Goal: Task Accomplishment & Management: Manage account settings

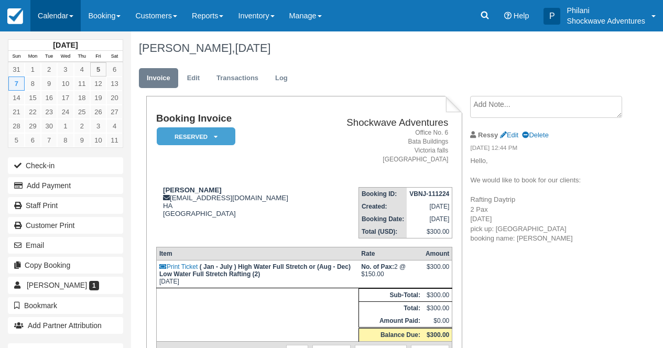
click at [60, 15] on link "Calendar" at bounding box center [55, 15] width 50 height 31
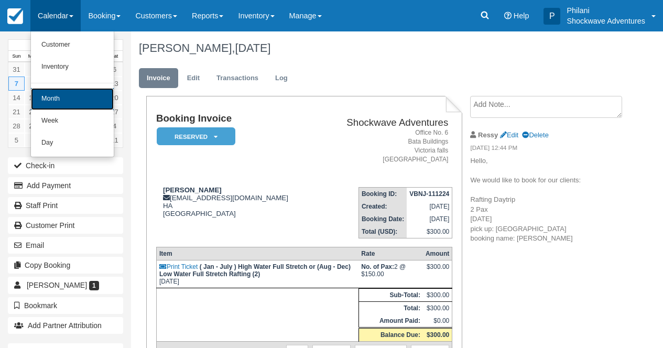
click at [65, 98] on link "Month" at bounding box center [72, 99] width 83 height 22
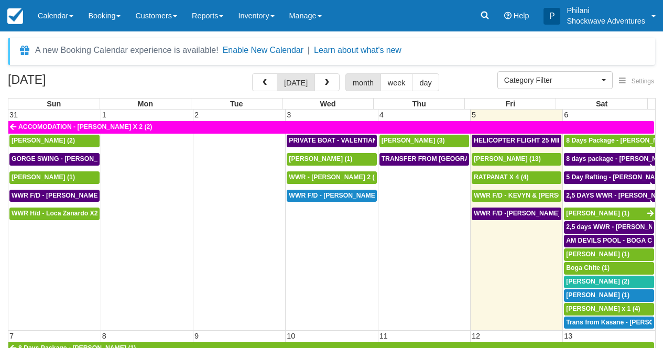
select select
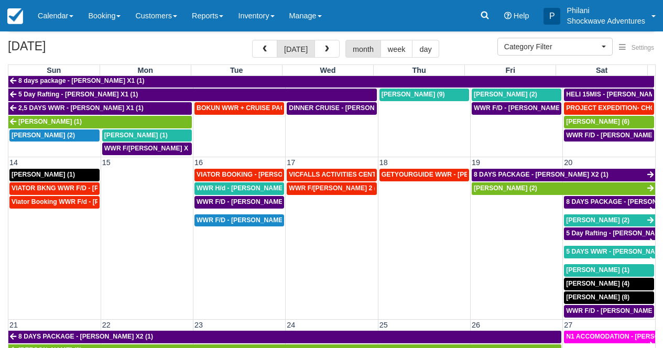
scroll to position [283, 0]
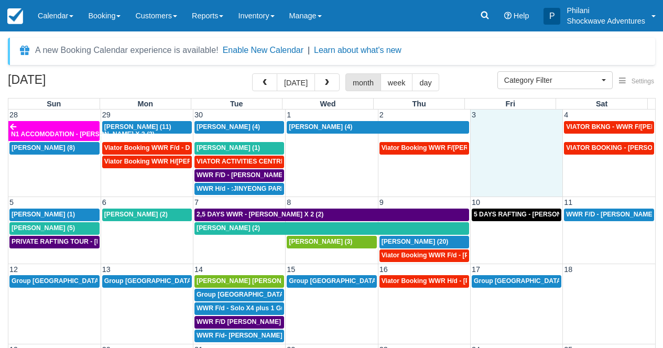
click at [529, 150] on td at bounding box center [516, 157] width 92 height 75
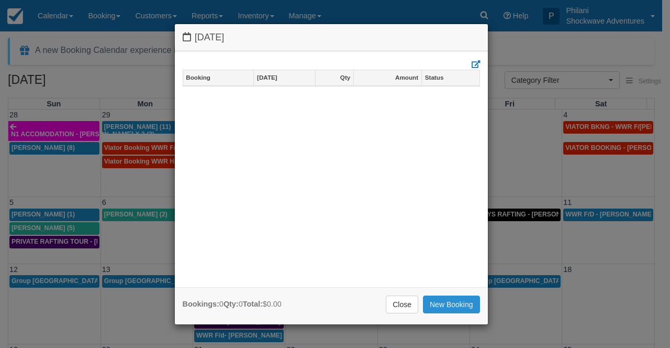
click at [455, 303] on link "New Booking" at bounding box center [451, 304] width 57 height 18
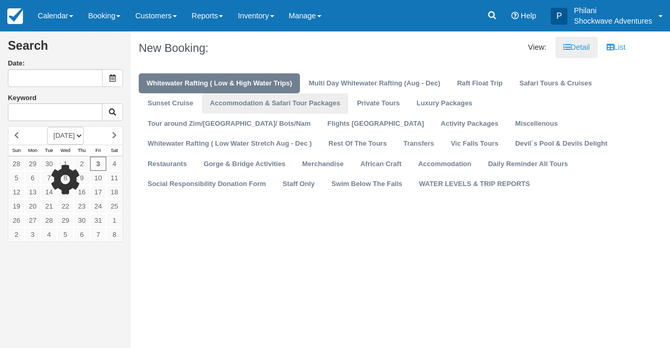
type input "10/03/25"
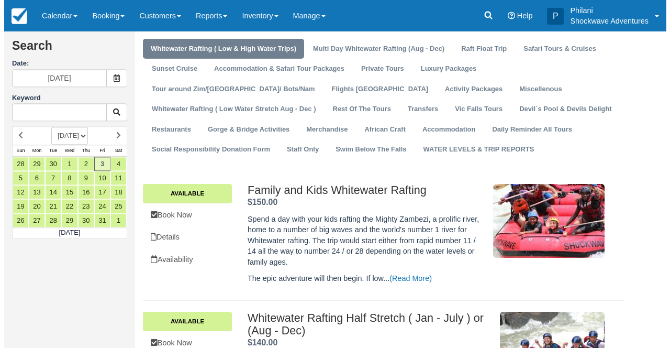
scroll to position [75, 0]
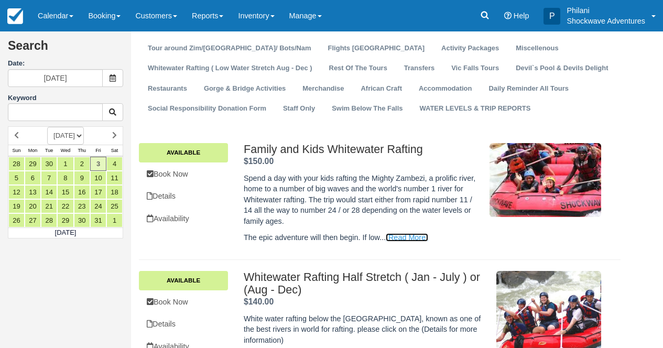
click at [408, 237] on link "(Read More)" at bounding box center [406, 237] width 42 height 8
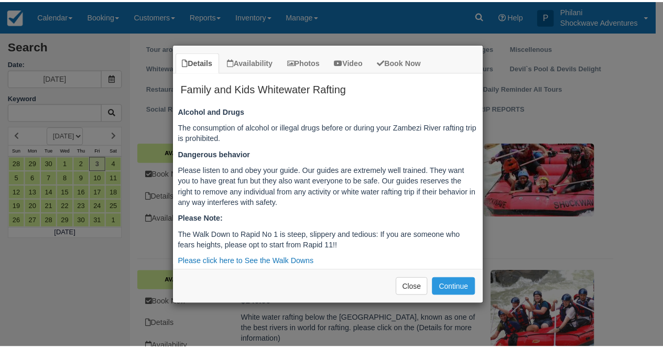
scroll to position [1690, 0]
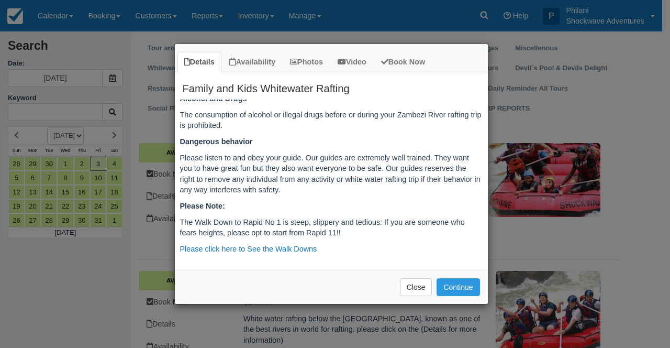
click at [536, 240] on div "Details Availability Photos Video Book Now Family and Kids Whitewater Rafting S…" at bounding box center [335, 174] width 670 height 348
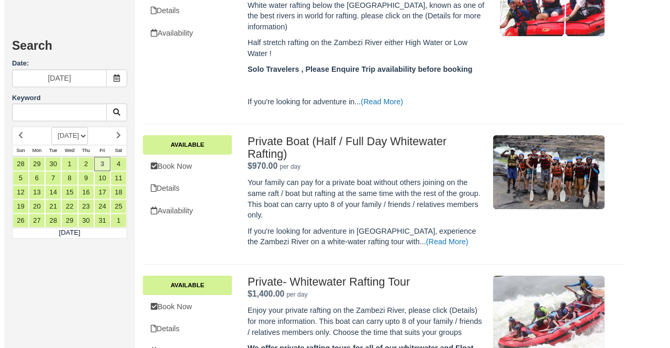
scroll to position [411, 0]
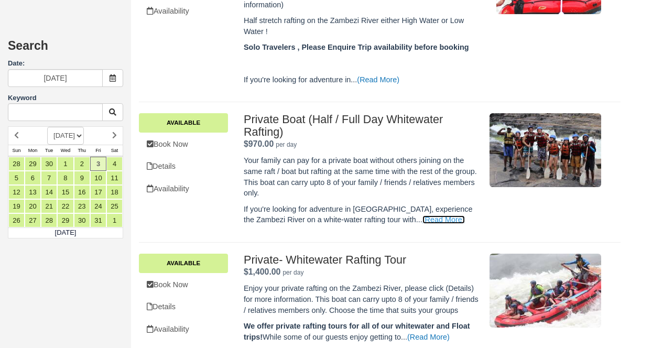
click at [422, 220] on link "(Read More)" at bounding box center [443, 219] width 42 height 8
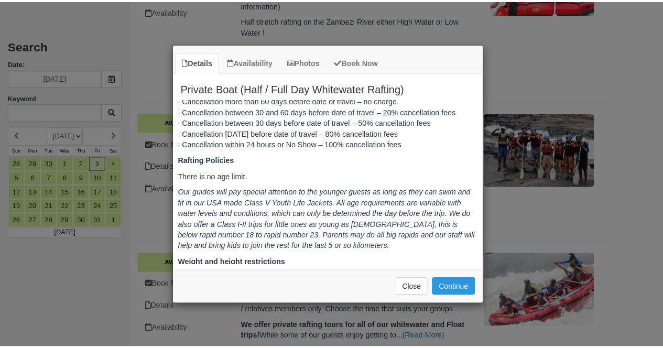
scroll to position [1451, 0]
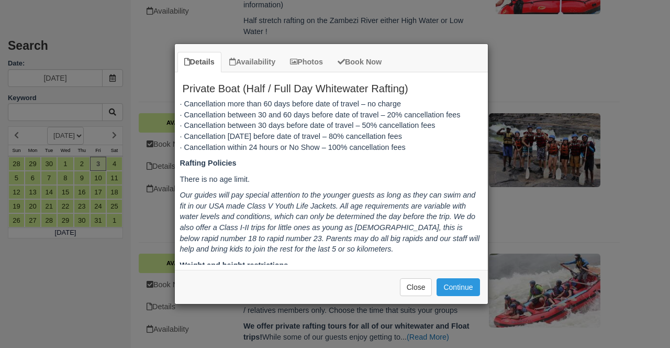
click at [616, 183] on div "Details Availability Photos Book Now Private Boat (Half / Full Day Whitewater R…" at bounding box center [335, 174] width 670 height 348
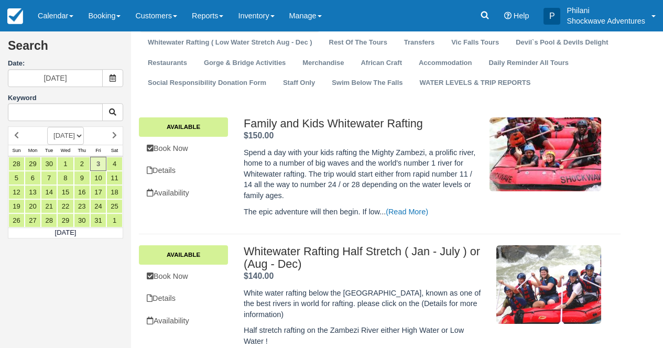
scroll to position [42, 0]
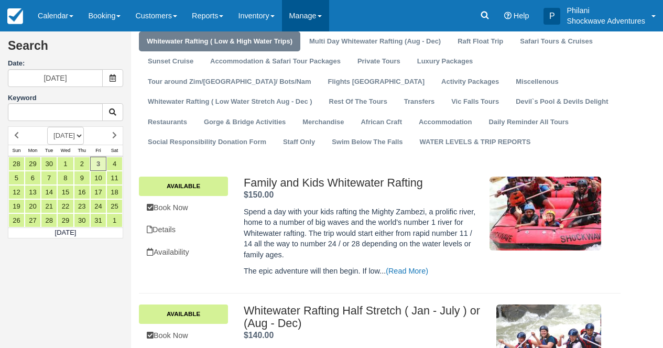
click at [329, 25] on link "Manage" at bounding box center [305, 15] width 47 height 31
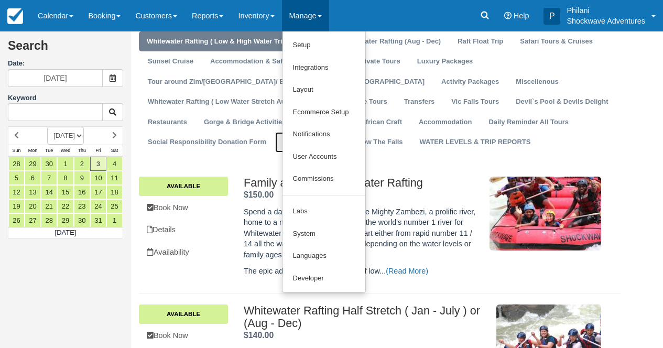
click at [323, 132] on link "Staff Only" at bounding box center [299, 142] width 48 height 20
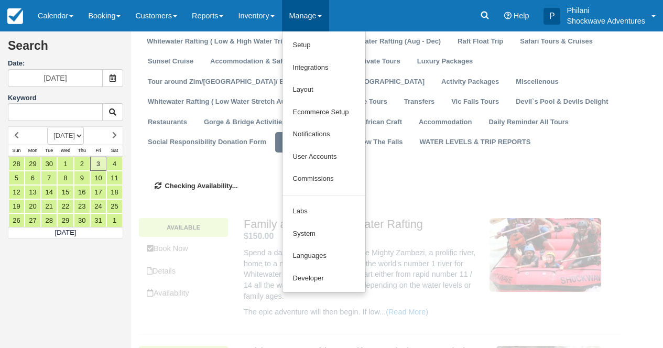
scroll to position [0, 0]
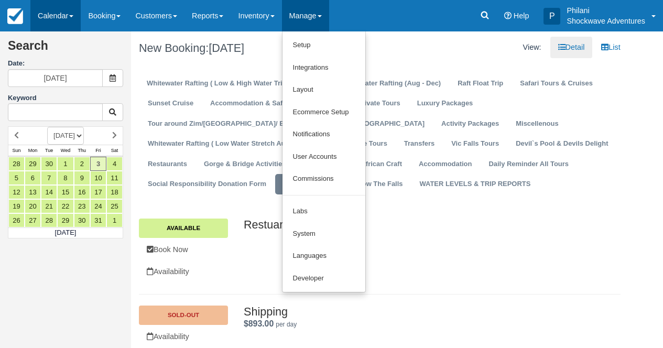
click at [62, 19] on link "Calendar" at bounding box center [55, 15] width 50 height 31
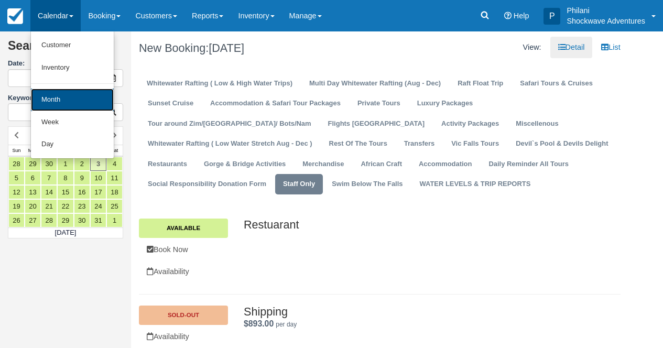
click at [80, 99] on link "Month" at bounding box center [72, 100] width 83 height 23
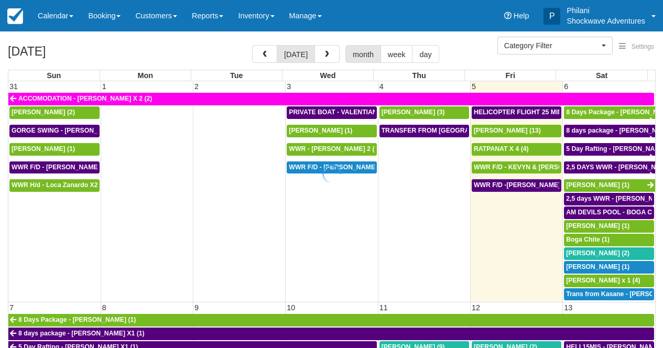
select select
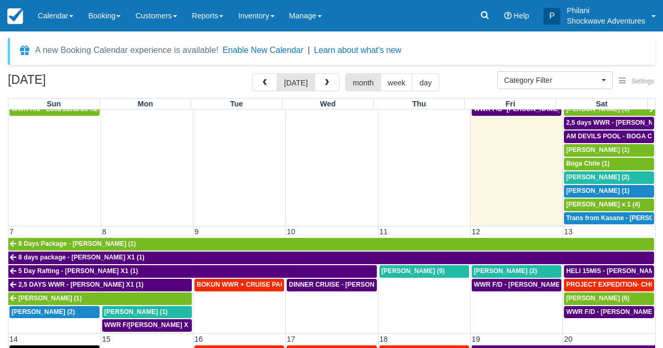
scroll to position [94, 0]
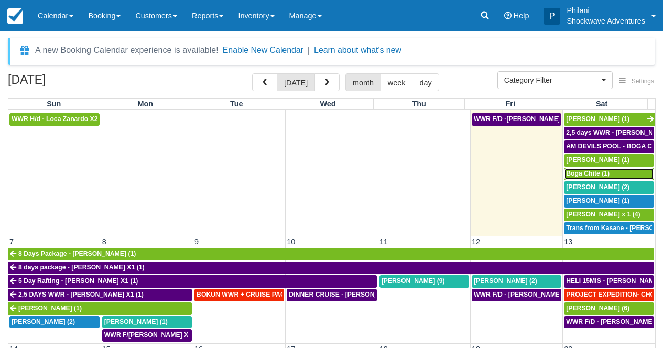
click at [611, 178] on div "Boga Chite (1)" at bounding box center [609, 174] width 86 height 8
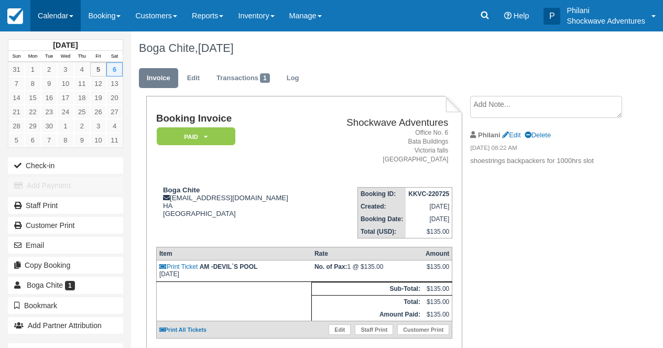
click at [50, 11] on link "Calendar" at bounding box center [55, 15] width 50 height 31
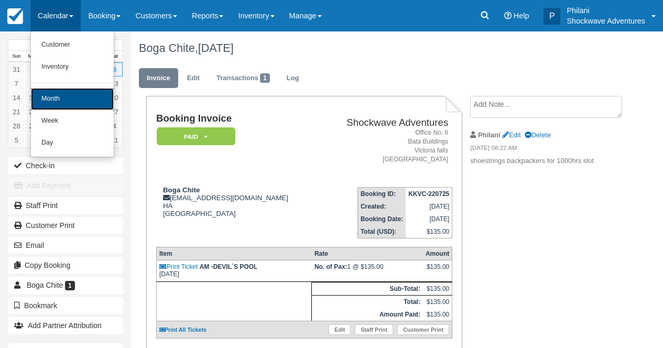
click at [69, 93] on link "Month" at bounding box center [72, 99] width 83 height 22
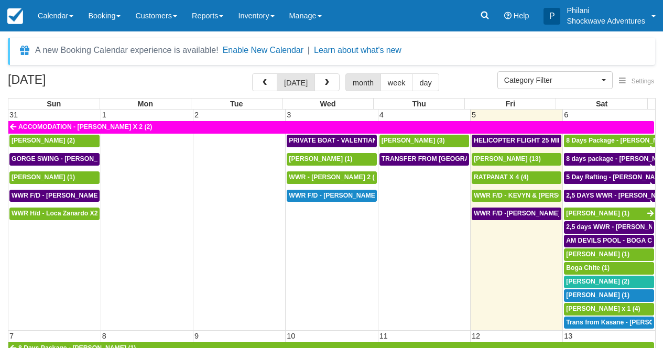
select select
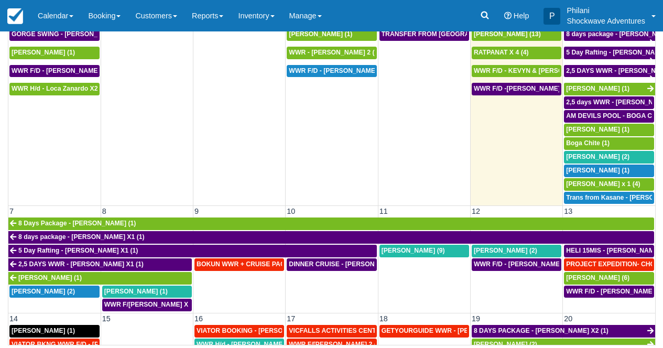
scroll to position [32, 0]
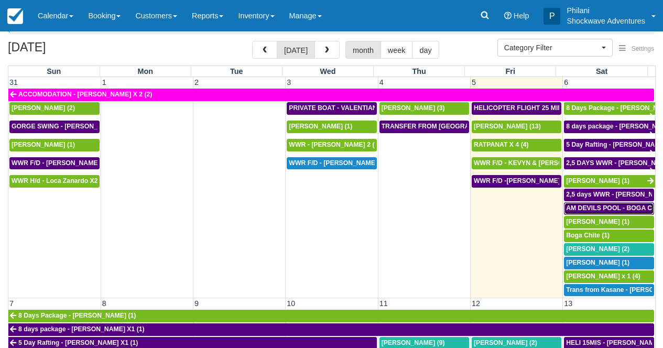
click at [602, 208] on span "AM DEVILS POOL - BOGA CHITE X 1 (1)" at bounding box center [627, 207] width 122 height 7
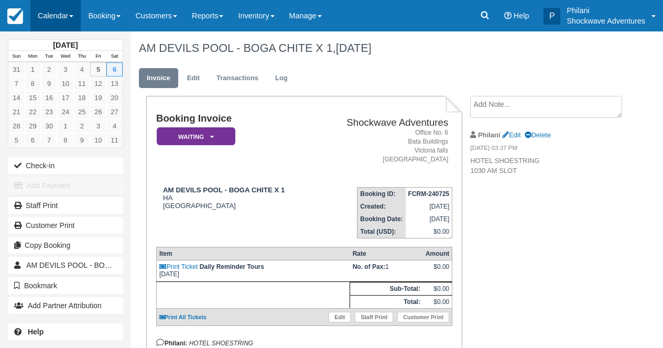
click at [69, 6] on link "Calendar" at bounding box center [55, 15] width 50 height 31
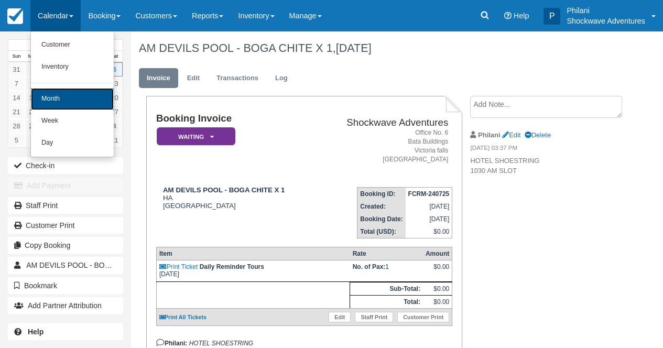
click at [86, 95] on link "Month" at bounding box center [72, 99] width 83 height 22
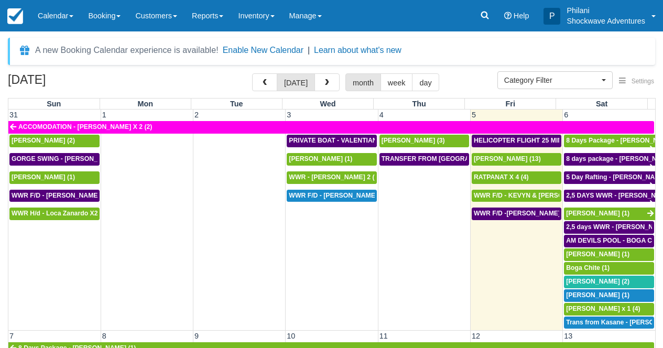
select select
click at [329, 24] on link "Manage" at bounding box center [305, 15] width 47 height 31
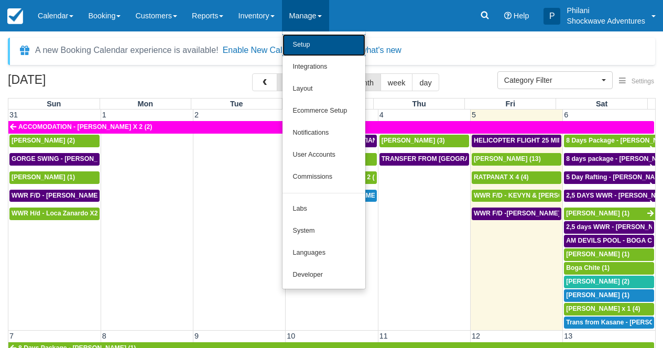
click at [349, 52] on link "Setup" at bounding box center [323, 45] width 83 height 22
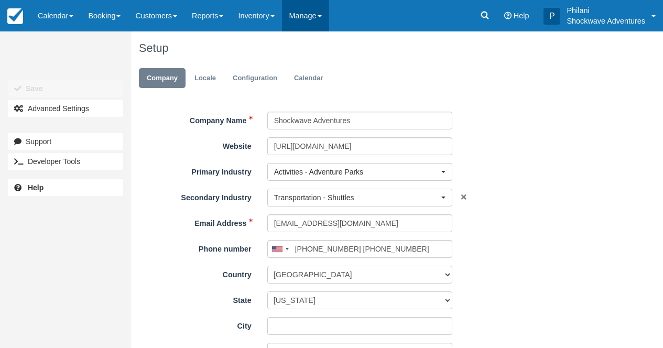
click at [312, 14] on link "Manage" at bounding box center [305, 15] width 47 height 31
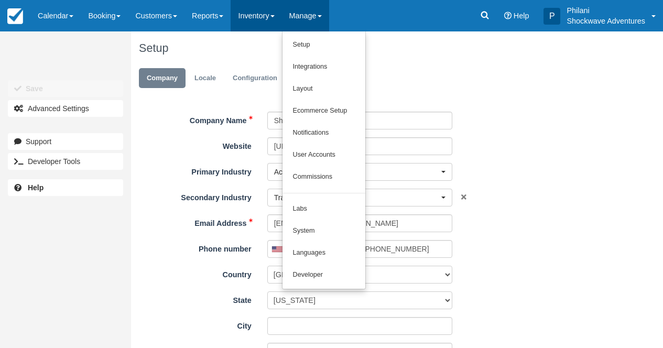
click at [281, 23] on link "Inventory" at bounding box center [255, 15] width 51 height 31
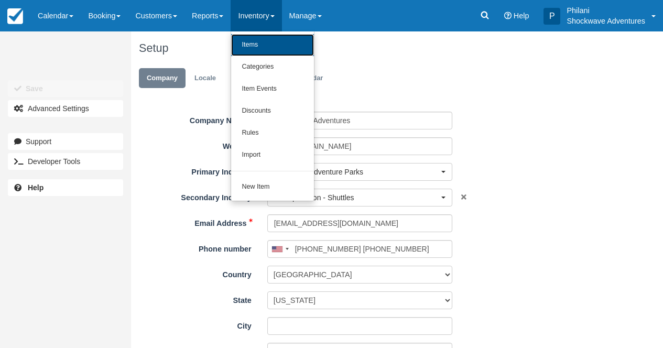
click at [297, 52] on link "Items" at bounding box center [272, 45] width 83 height 22
click at [297, 52] on h1 "Setup" at bounding box center [379, 48] width 481 height 13
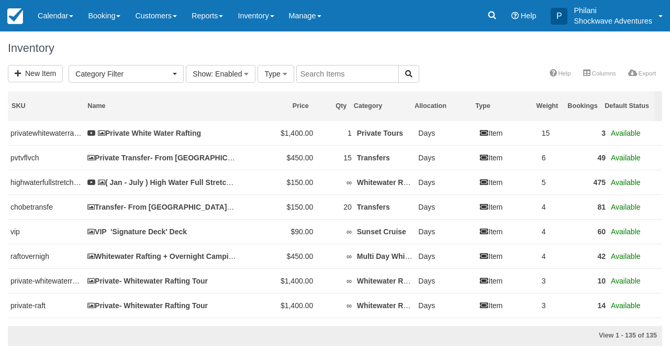
select select
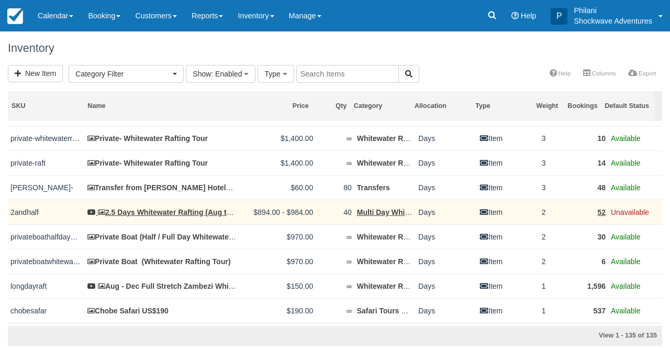
scroll to position [151, 0]
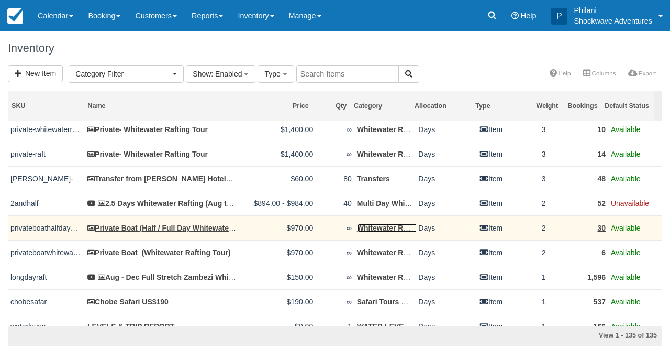
click at [375, 232] on link "Whitewater Rafting ( Low & High Water Trips)" at bounding box center [435, 228] width 157 height 8
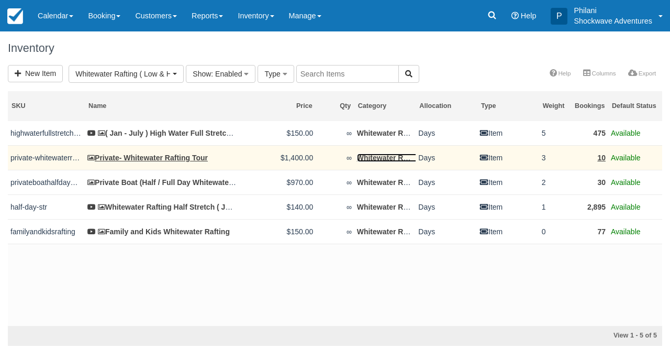
click at [391, 158] on link "Whitewater Rafting ( Low & High Water Trips)" at bounding box center [435, 157] width 157 height 8
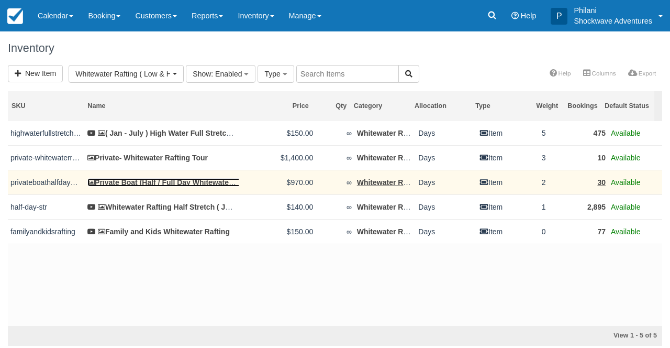
click at [102, 183] on link "Private Boat (Half / Full Day Whitewater Rafting)" at bounding box center [174, 182] width 174 height 8
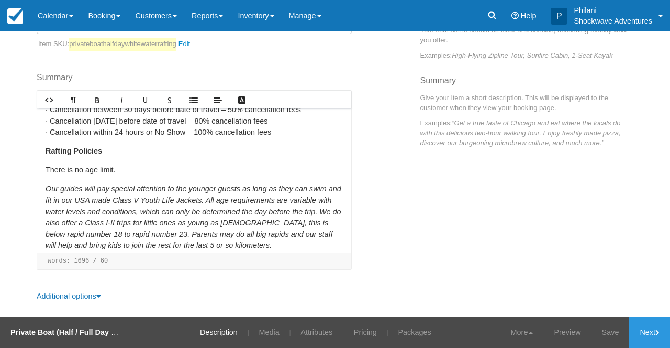
scroll to position [1706, 0]
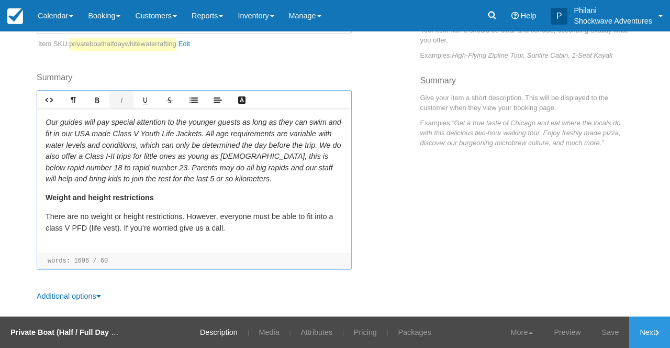
click at [308, 180] on em "Our guides will pay special attention to the younger guests as long as they can…" at bounding box center [194, 150] width 296 height 65
click at [332, 179] on div "Your family can pay for a private boat without others joining on the same raft …" at bounding box center [194, 180] width 314 height 144
click at [302, 183] on em "Our guides will pay special attention to the younger guests as long as they can…" at bounding box center [194, 150] width 296 height 65
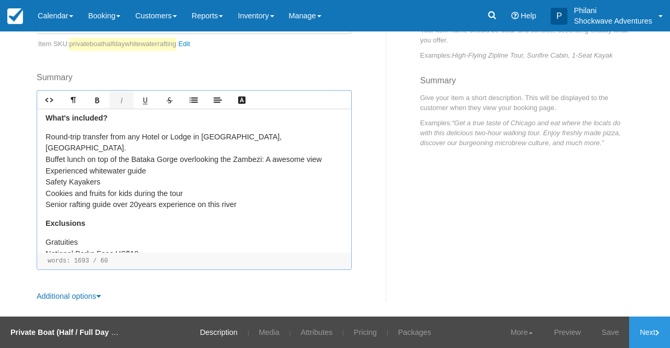
scroll to position [457, 0]
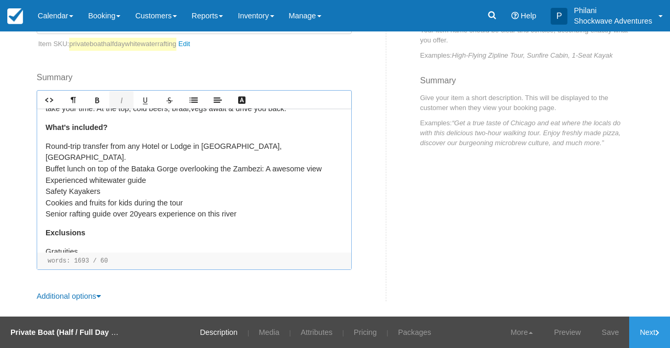
click at [156, 168] on p "Round-trip transfer from any Hotel or Lodge in Victoria Falls, Zimbabwe. Buffet…" at bounding box center [194, 180] width 297 height 79
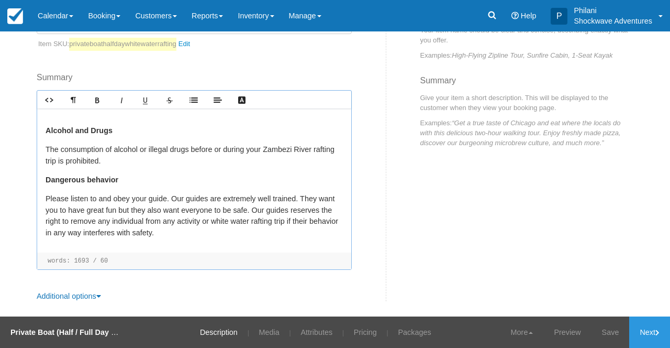
scroll to position [2022, 0]
click at [652, 333] on link "Next" at bounding box center [650, 331] width 41 height 31
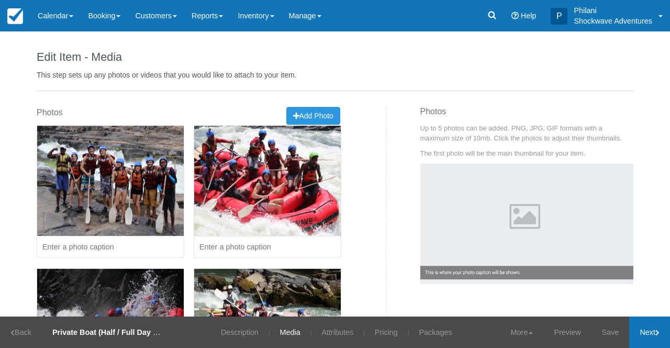
click at [652, 333] on link "Next" at bounding box center [650, 331] width 41 height 31
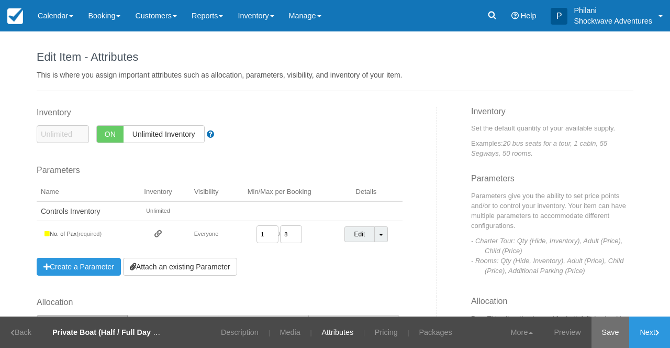
click at [615, 336] on link "Save" at bounding box center [611, 331] width 38 height 31
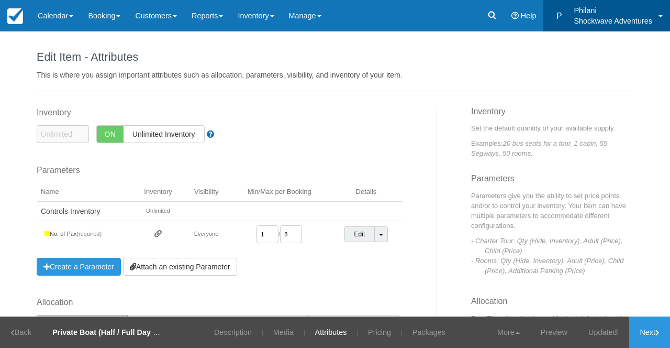
click at [652, 17] on p "Shockwave Adventures" at bounding box center [613, 21] width 79 height 10
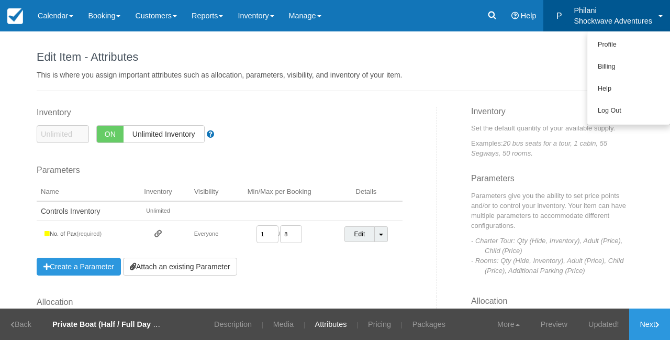
click at [547, 70] on p "This is where you assign important attributes such as allocation, parameters, v…" at bounding box center [335, 75] width 597 height 10
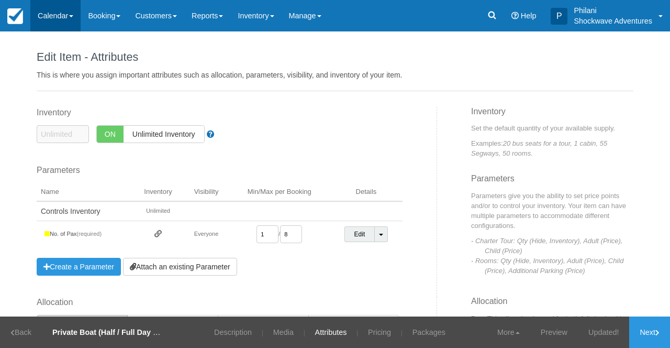
click at [58, 19] on link "Calendar" at bounding box center [55, 15] width 50 height 31
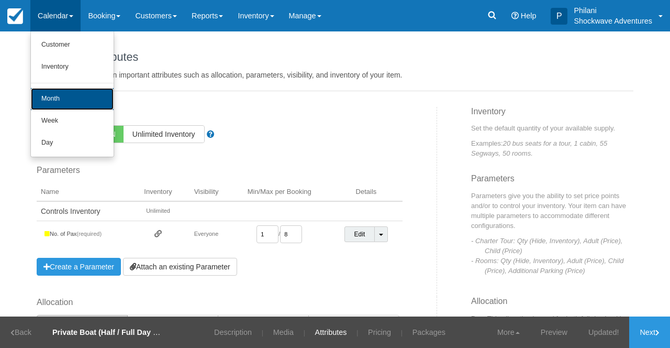
click at [60, 101] on link "Month" at bounding box center [72, 99] width 83 height 22
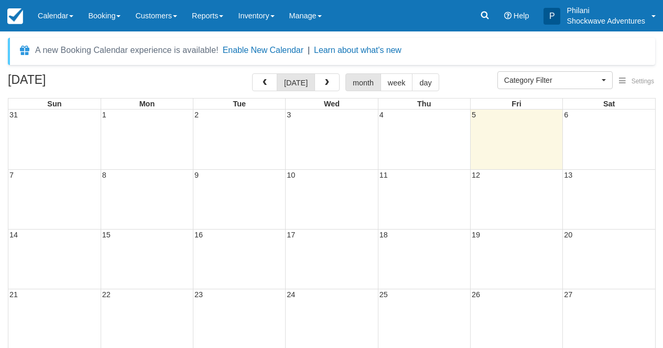
select select
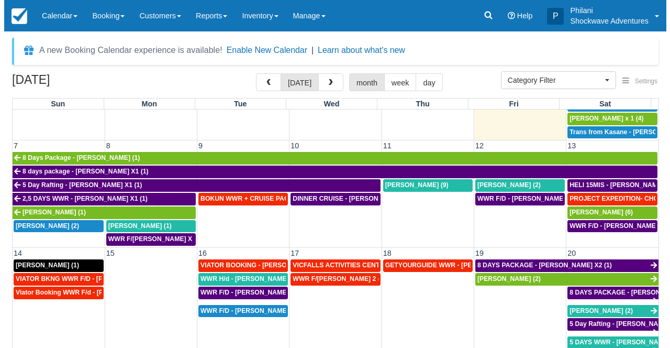
scroll to position [189, 0]
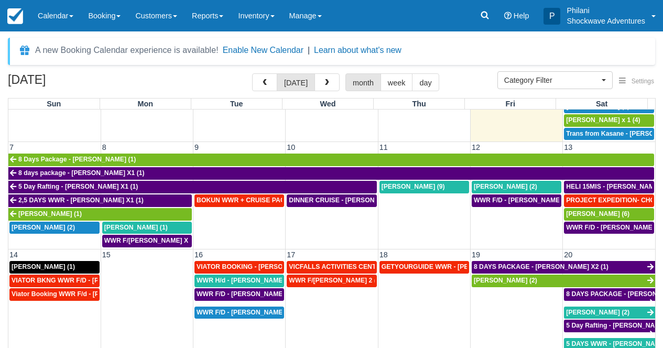
click at [248, 220] on td "BOKUN WWR + CRUISE PACKAGE - [PERSON_NAME] South X 2 (2)" at bounding box center [239, 221] width 92 height 54
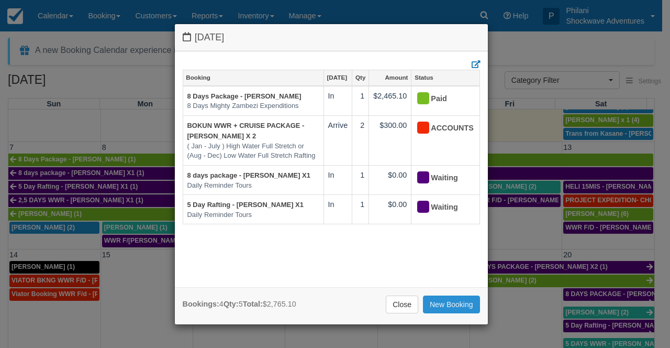
click at [466, 304] on link "New Booking" at bounding box center [451, 304] width 57 height 18
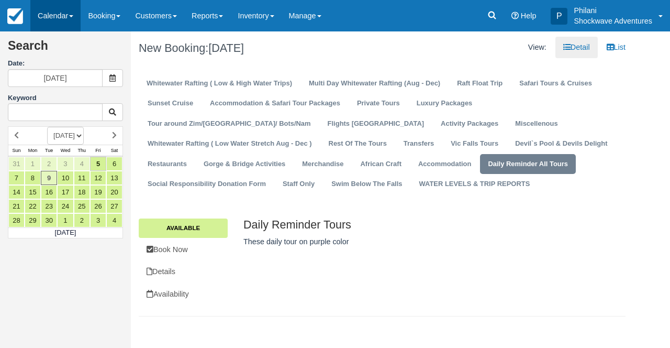
click at [65, 16] on link "Calendar" at bounding box center [55, 15] width 50 height 31
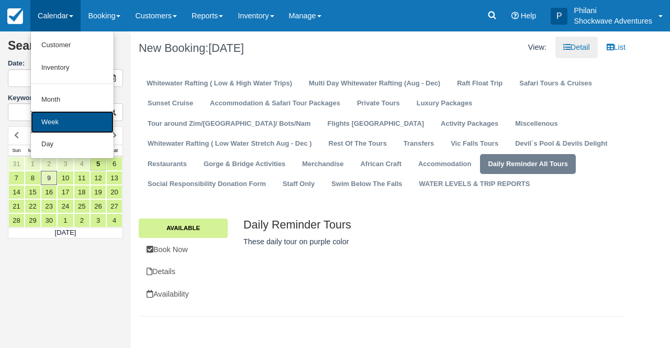
click at [98, 111] on link "Week" at bounding box center [72, 122] width 83 height 23
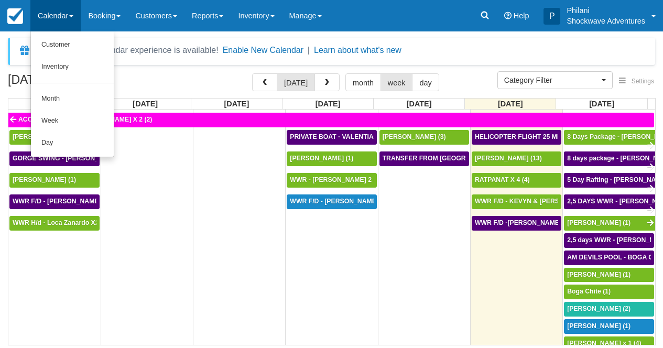
select select
click at [62, 101] on link "Month" at bounding box center [72, 99] width 83 height 22
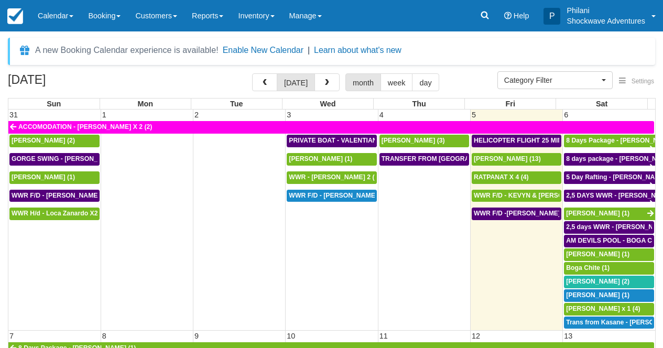
select select
click at [268, 81] on span "button" at bounding box center [264, 82] width 7 height 7
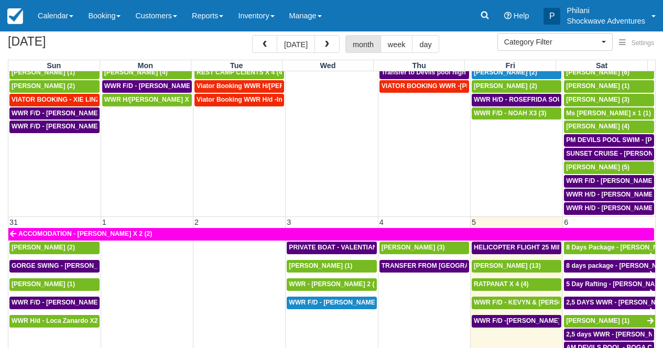
scroll to position [67, 0]
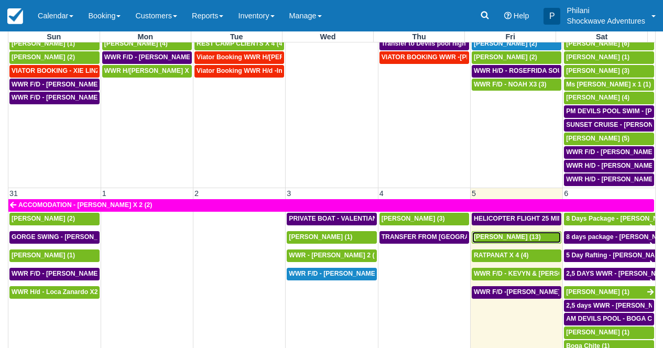
click at [520, 234] on div "[PERSON_NAME] (13)" at bounding box center [515, 237] width 85 height 8
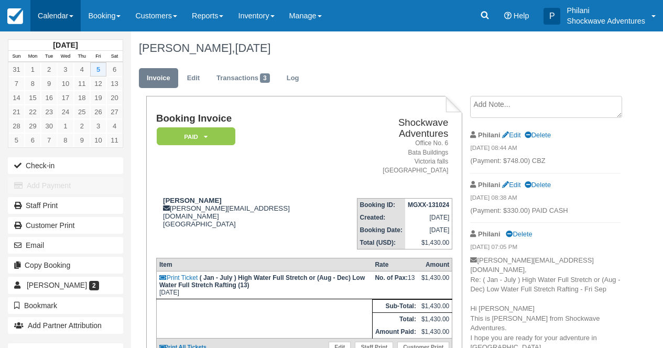
click at [62, 20] on link "Calendar" at bounding box center [55, 15] width 50 height 31
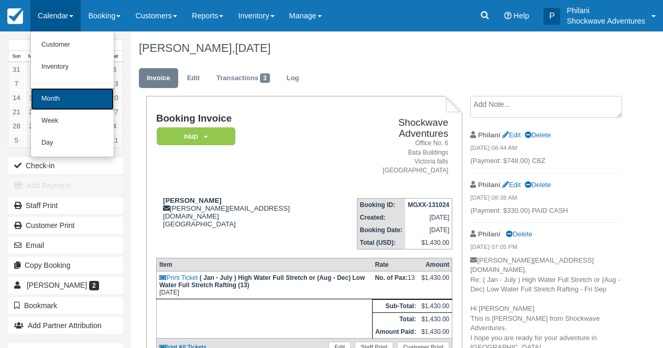
click at [68, 93] on link "Month" at bounding box center [72, 99] width 83 height 22
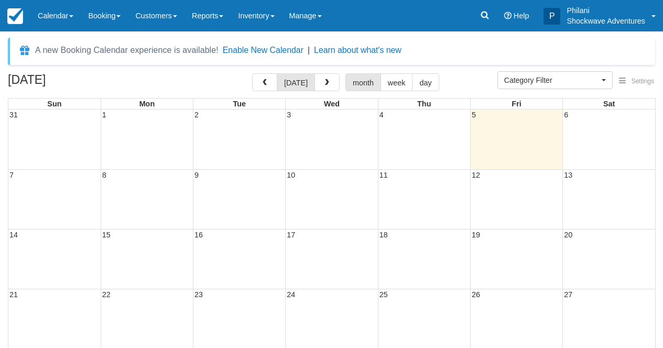
select select
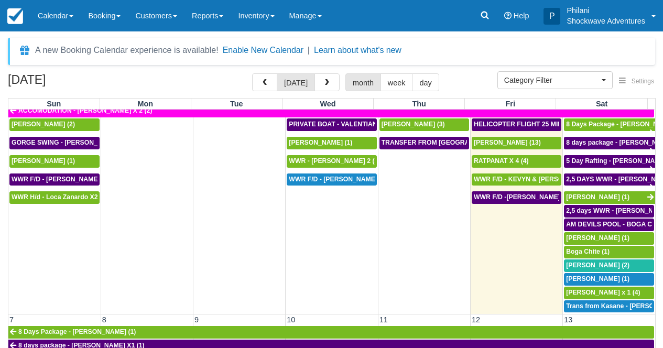
scroll to position [19, 0]
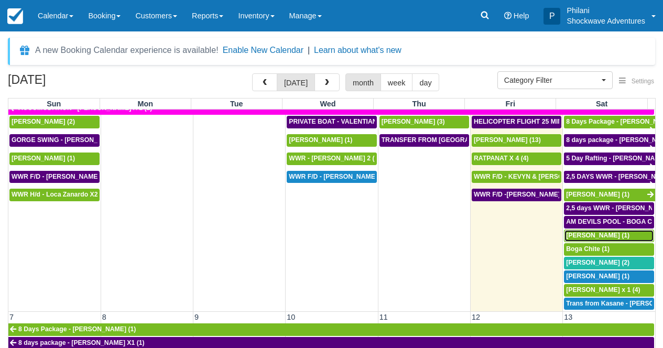
click at [597, 237] on span "Amy Robinson (1)" at bounding box center [597, 234] width 63 height 7
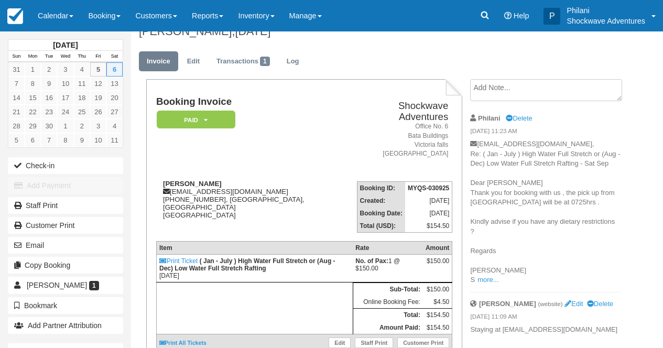
scroll to position [17, 0]
click at [65, 14] on link "Calendar" at bounding box center [55, 15] width 50 height 31
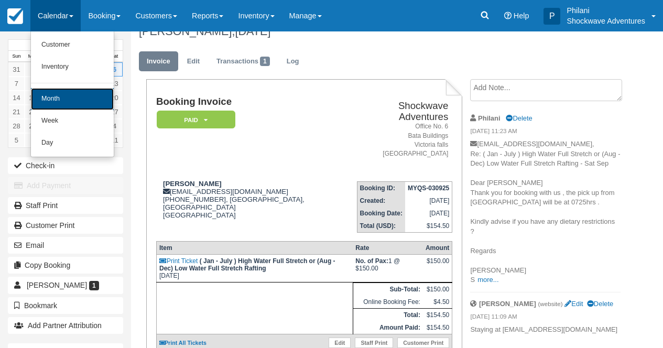
click at [75, 98] on link "Month" at bounding box center [72, 99] width 83 height 22
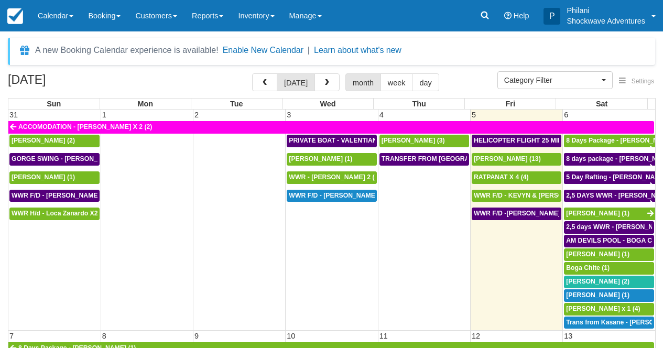
select select
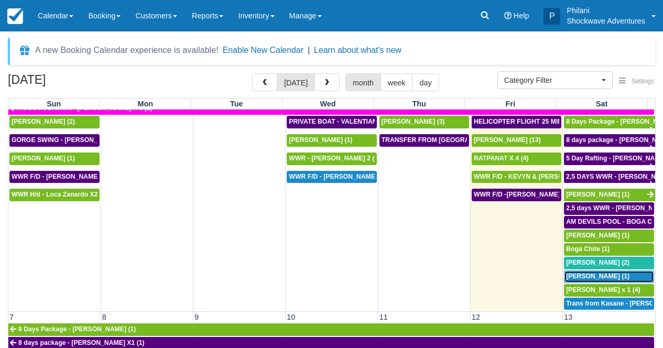
click at [621, 277] on div "Matthew Perri (1)" at bounding box center [609, 276] width 86 height 8
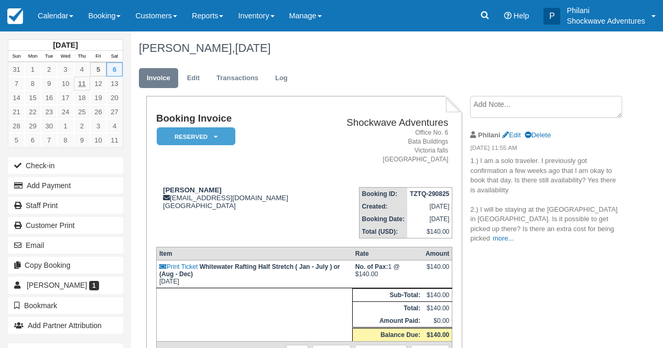
click at [56, 11] on link "Calendar" at bounding box center [55, 15] width 50 height 31
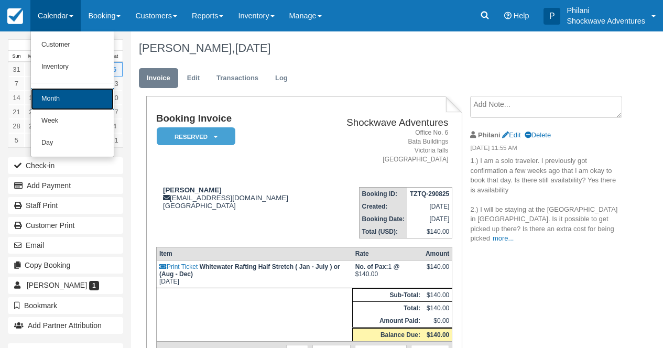
click at [54, 100] on link "Month" at bounding box center [72, 99] width 83 height 22
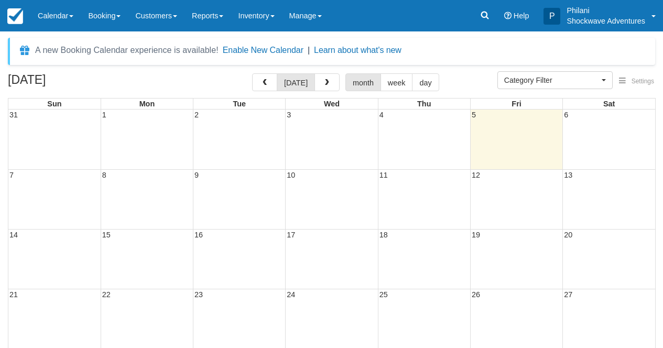
select select
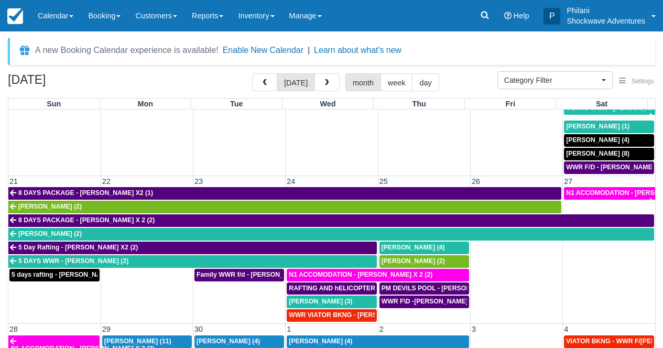
scroll to position [433, 0]
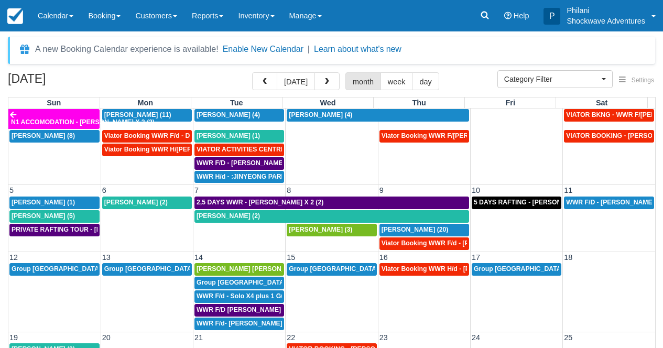
scroll to position [125, 0]
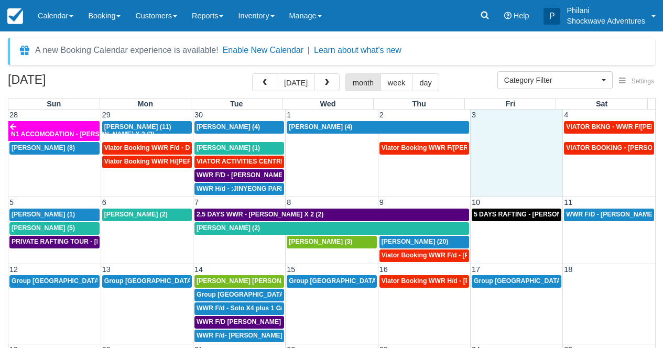
click at [521, 172] on td at bounding box center [516, 157] width 92 height 75
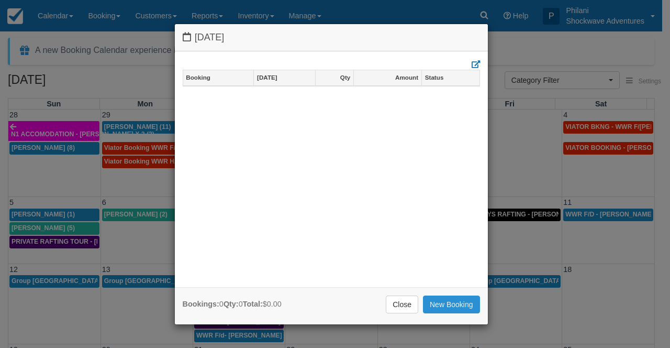
click at [448, 304] on link "New Booking" at bounding box center [451, 304] width 57 height 18
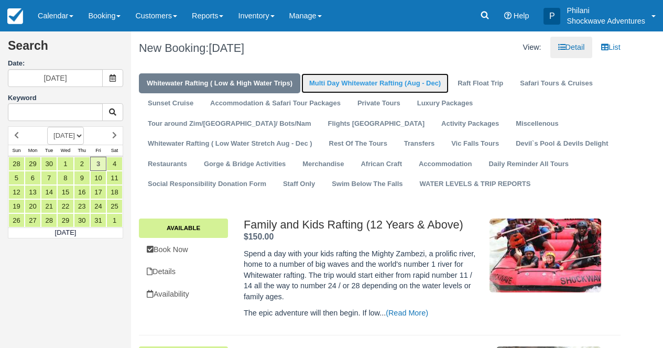
click at [396, 91] on link "Multi Day Whitewater Rafting (Aug - Dec)" at bounding box center [374, 83] width 147 height 20
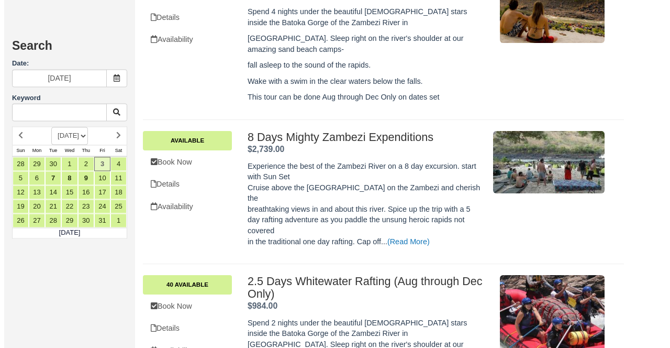
scroll to position [561, 0]
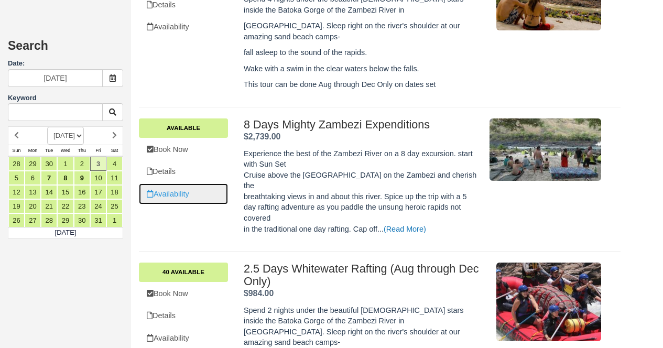
click at [181, 197] on link "Availability" at bounding box center [183, 193] width 89 height 21
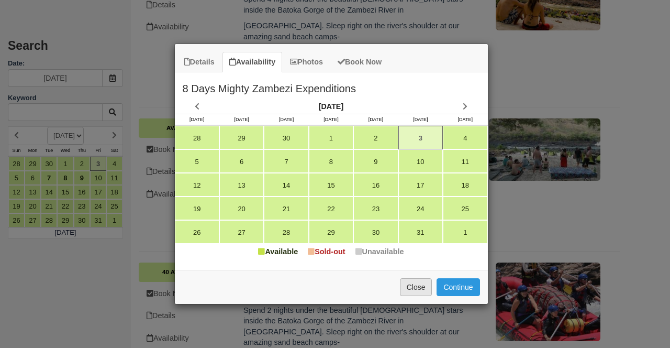
click at [418, 291] on button "Close" at bounding box center [416, 287] width 32 height 18
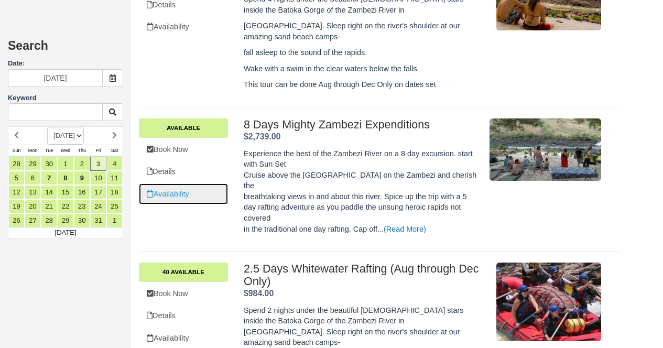
click at [181, 196] on link "Availability" at bounding box center [183, 193] width 89 height 21
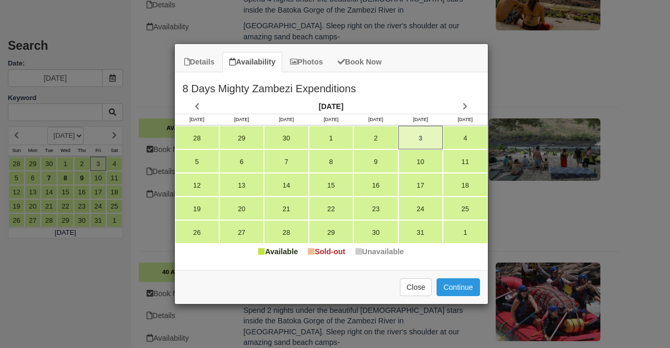
click at [560, 212] on div "Details Availability Photos Book Now 8 Days Mighty Zambezi Expenditions Experie…" at bounding box center [335, 174] width 670 height 348
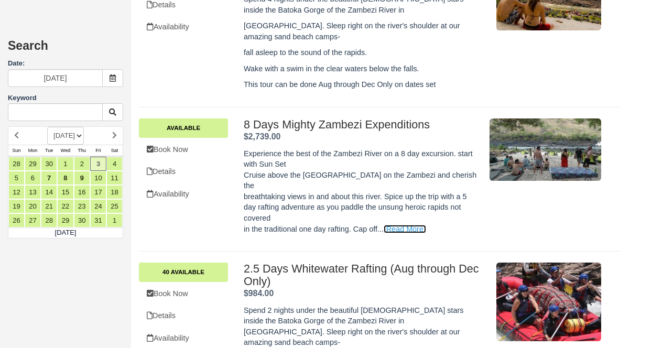
click at [413, 225] on link "(Read More)" at bounding box center [404, 229] width 42 height 8
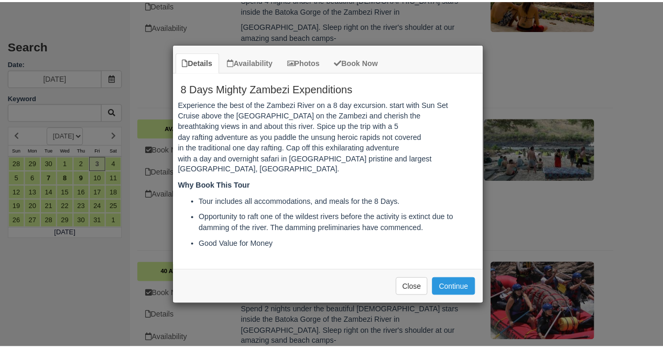
scroll to position [0, 0]
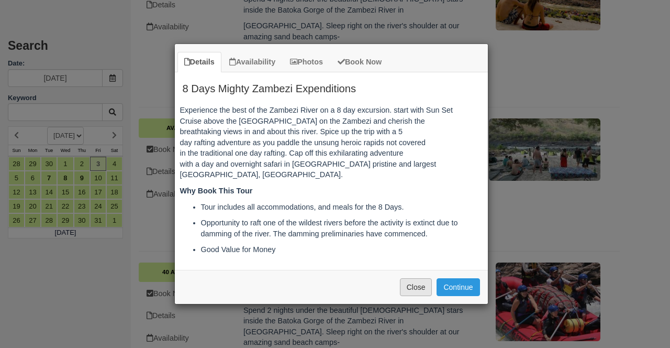
click at [412, 286] on button "Close" at bounding box center [416, 287] width 32 height 18
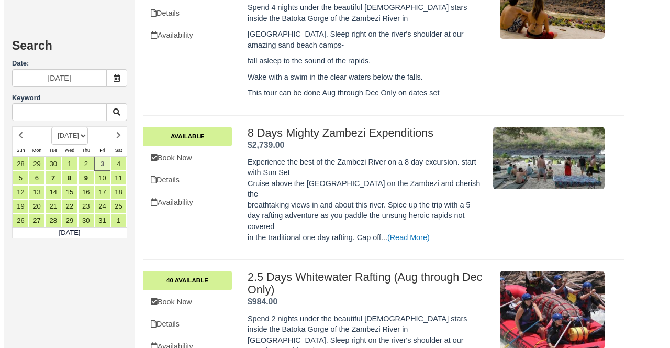
scroll to position [649, 0]
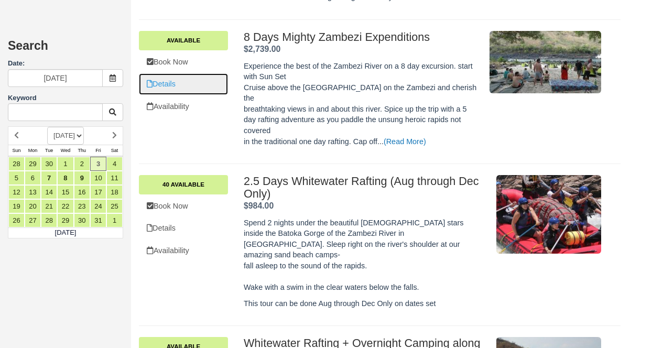
click at [189, 87] on link "Details" at bounding box center [183, 83] width 89 height 21
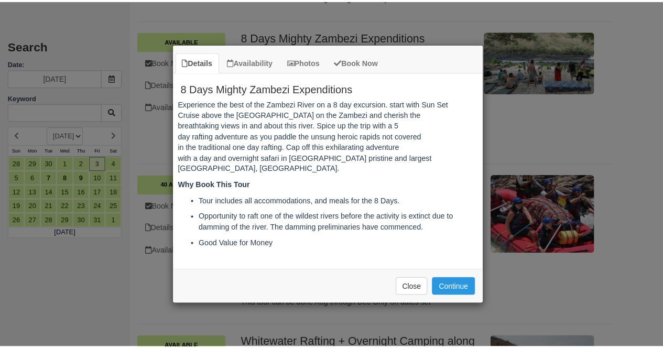
scroll to position [0, 0]
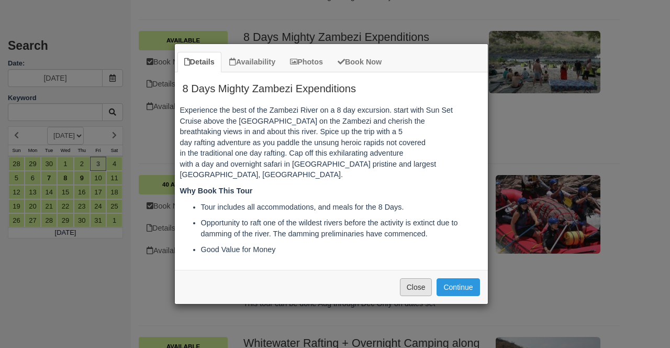
click at [410, 283] on button "Close" at bounding box center [416, 287] width 32 height 18
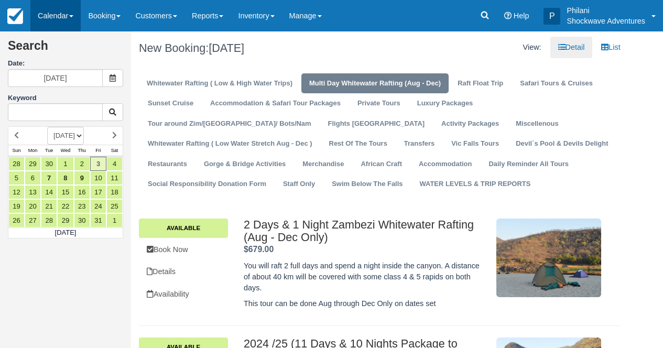
click at [63, 16] on link "Calendar" at bounding box center [55, 15] width 50 height 31
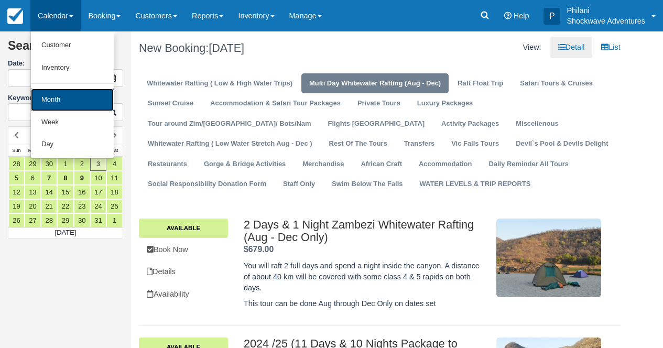
click at [108, 102] on link "Month" at bounding box center [72, 100] width 83 height 23
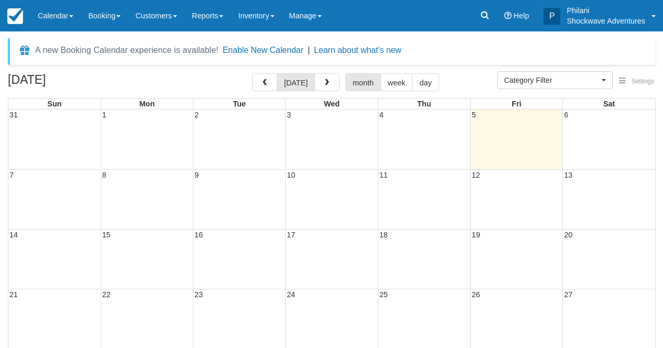
select select
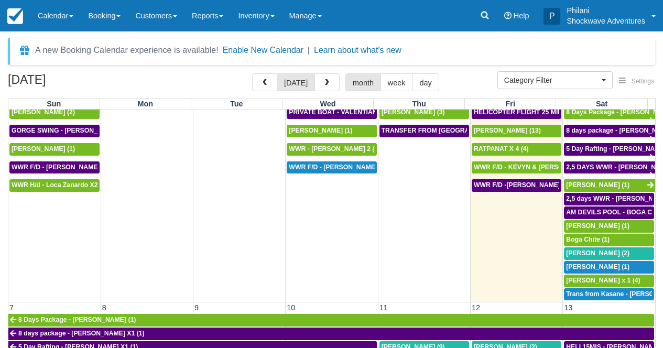
scroll to position [38, 0]
